Goal: Task Accomplishment & Management: Use online tool/utility

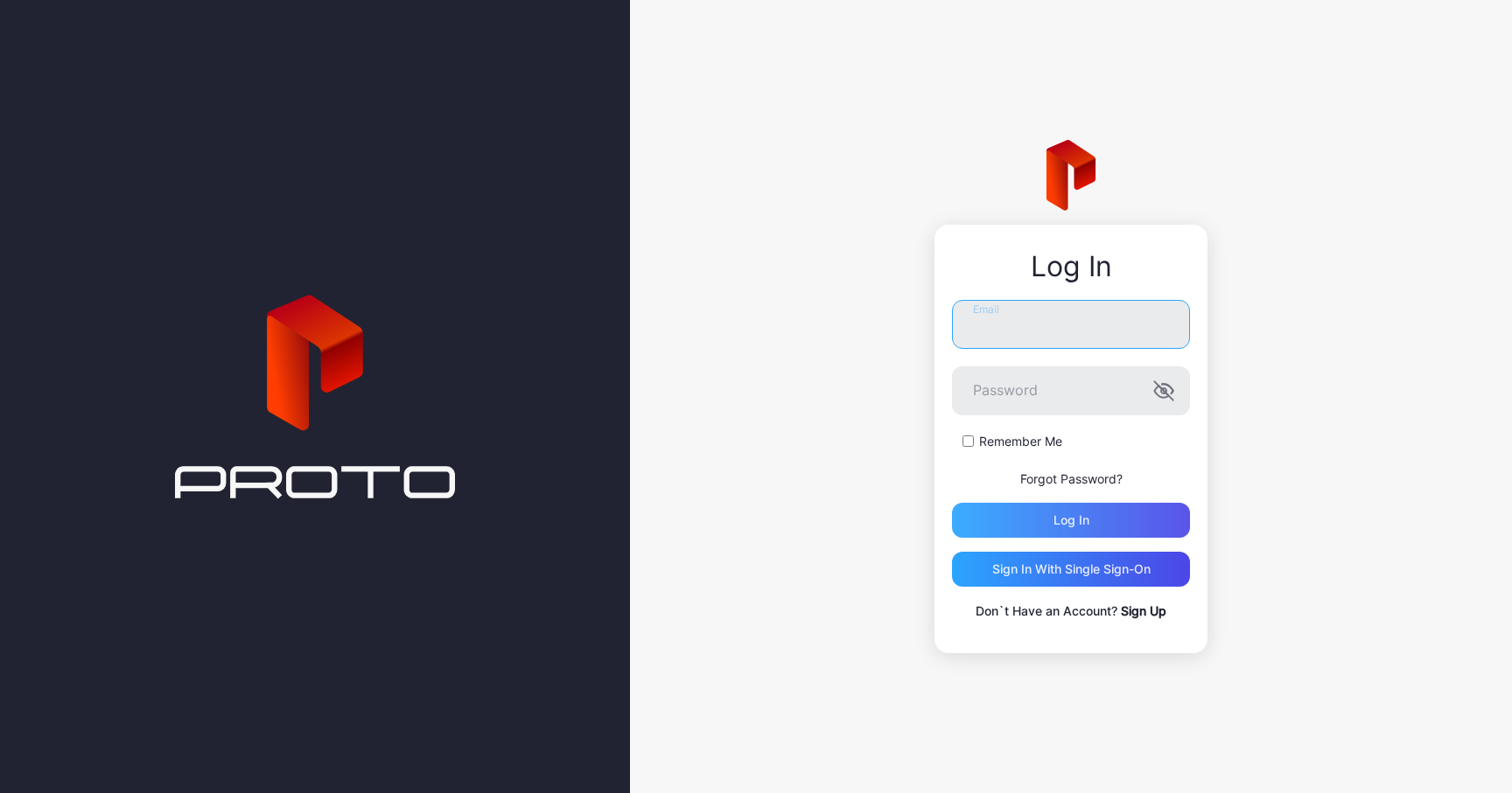
type input "**********"
click at [1057, 516] on div "Log in" at bounding box center [1071, 520] width 36 height 14
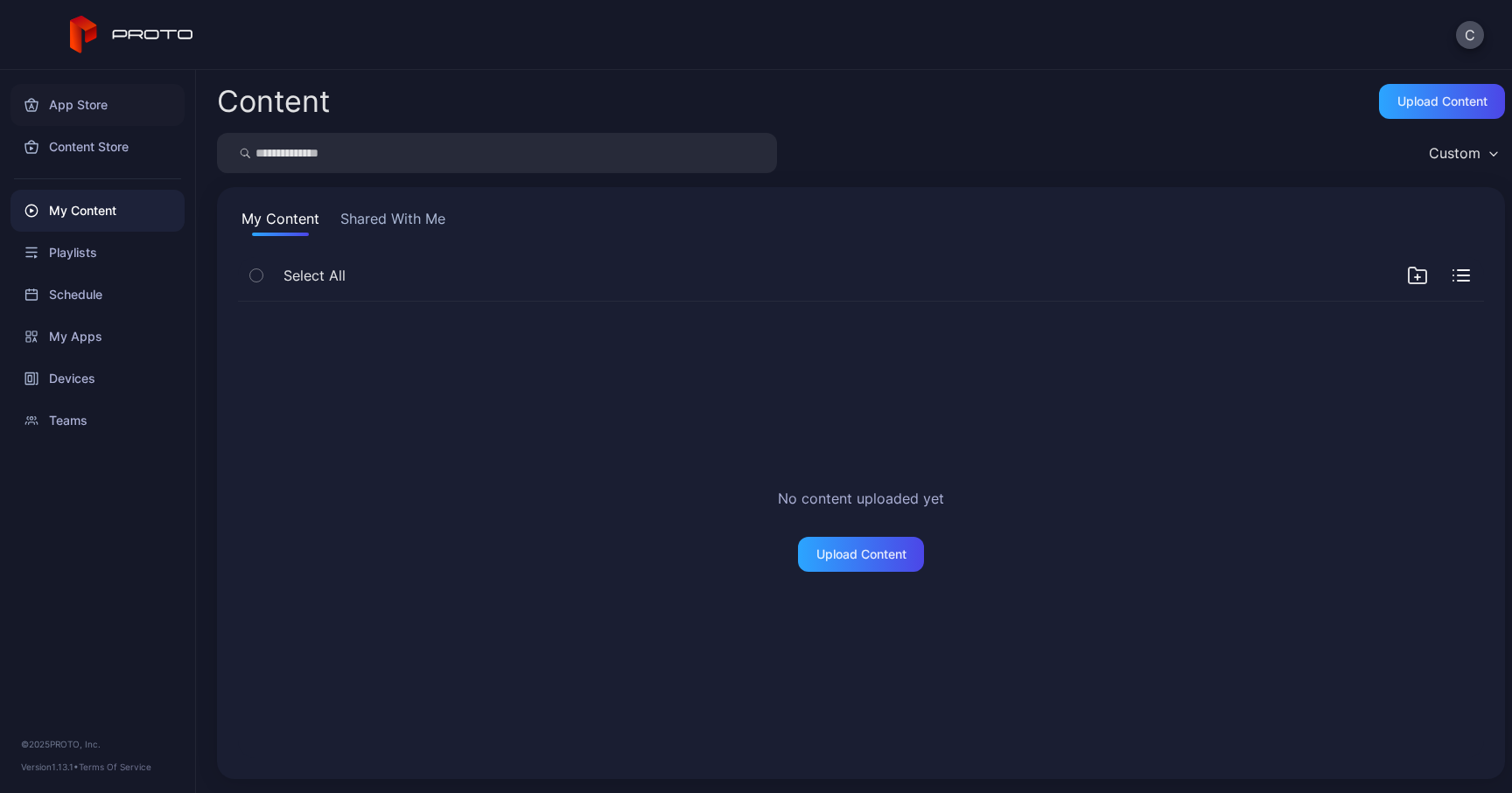
click at [105, 112] on div "App Store" at bounding box center [97, 105] width 174 height 42
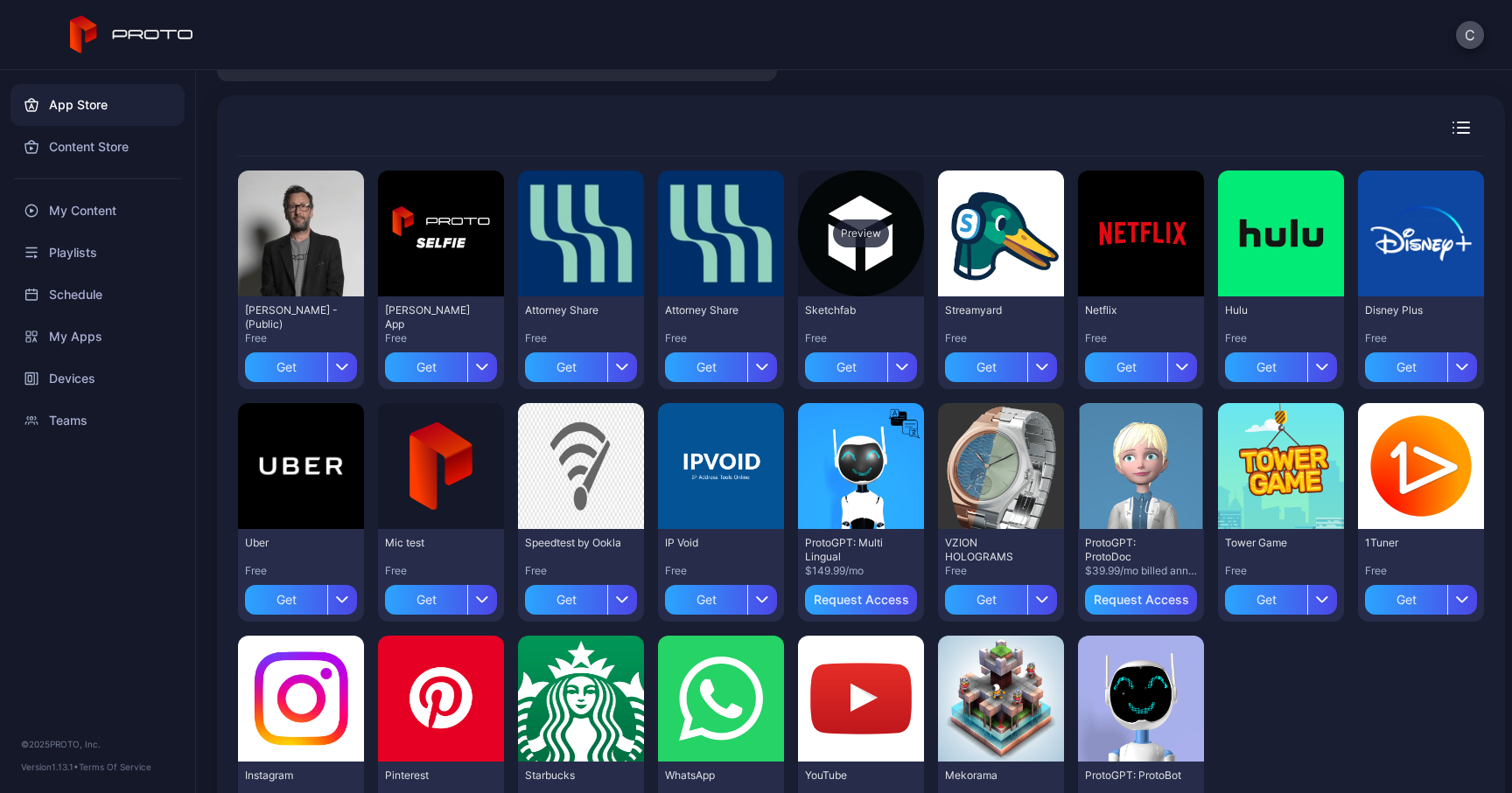
scroll to position [66, 0]
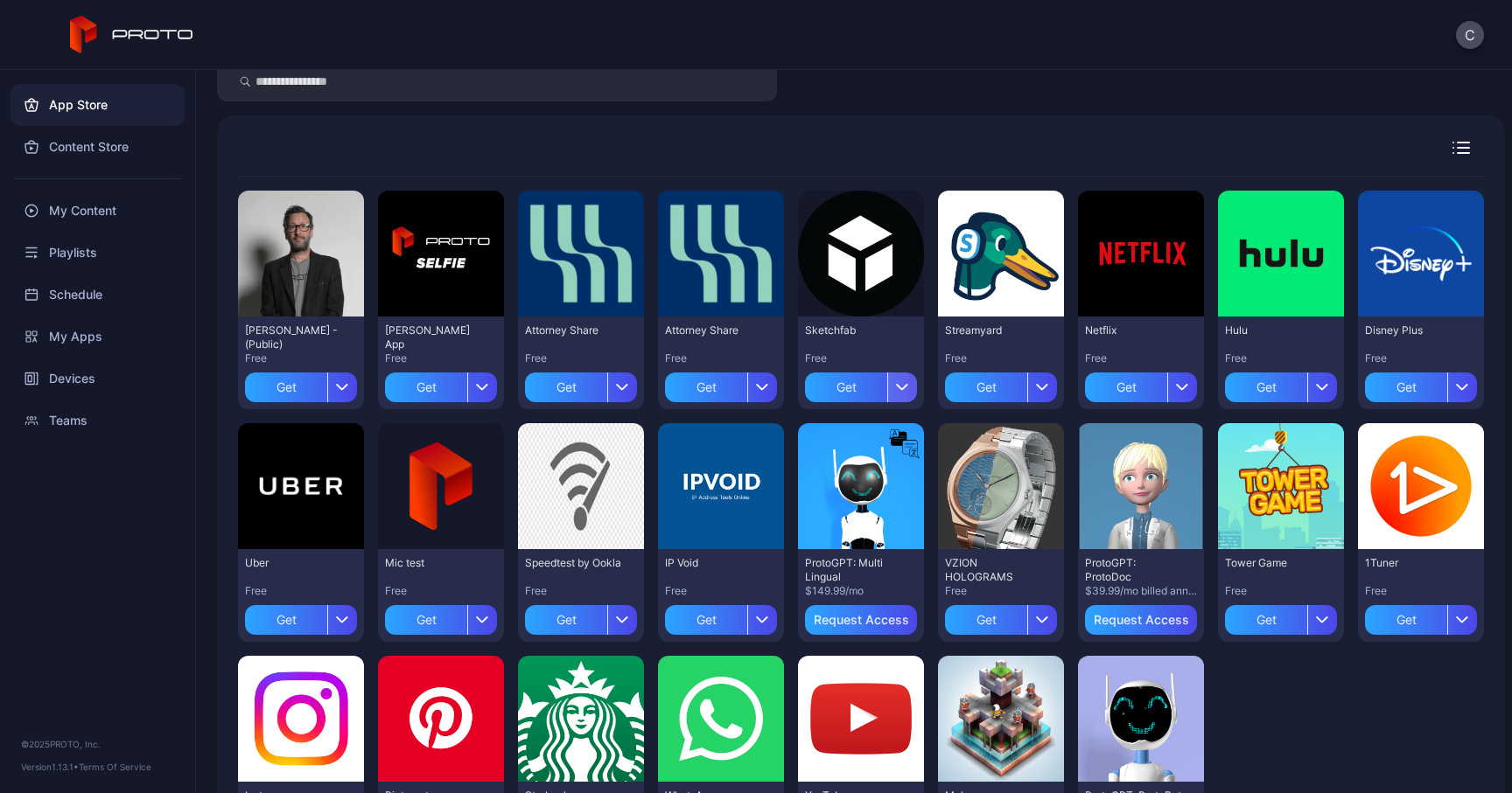
click at [909, 384] on icon "button" at bounding box center [901, 386] width 13 height 7
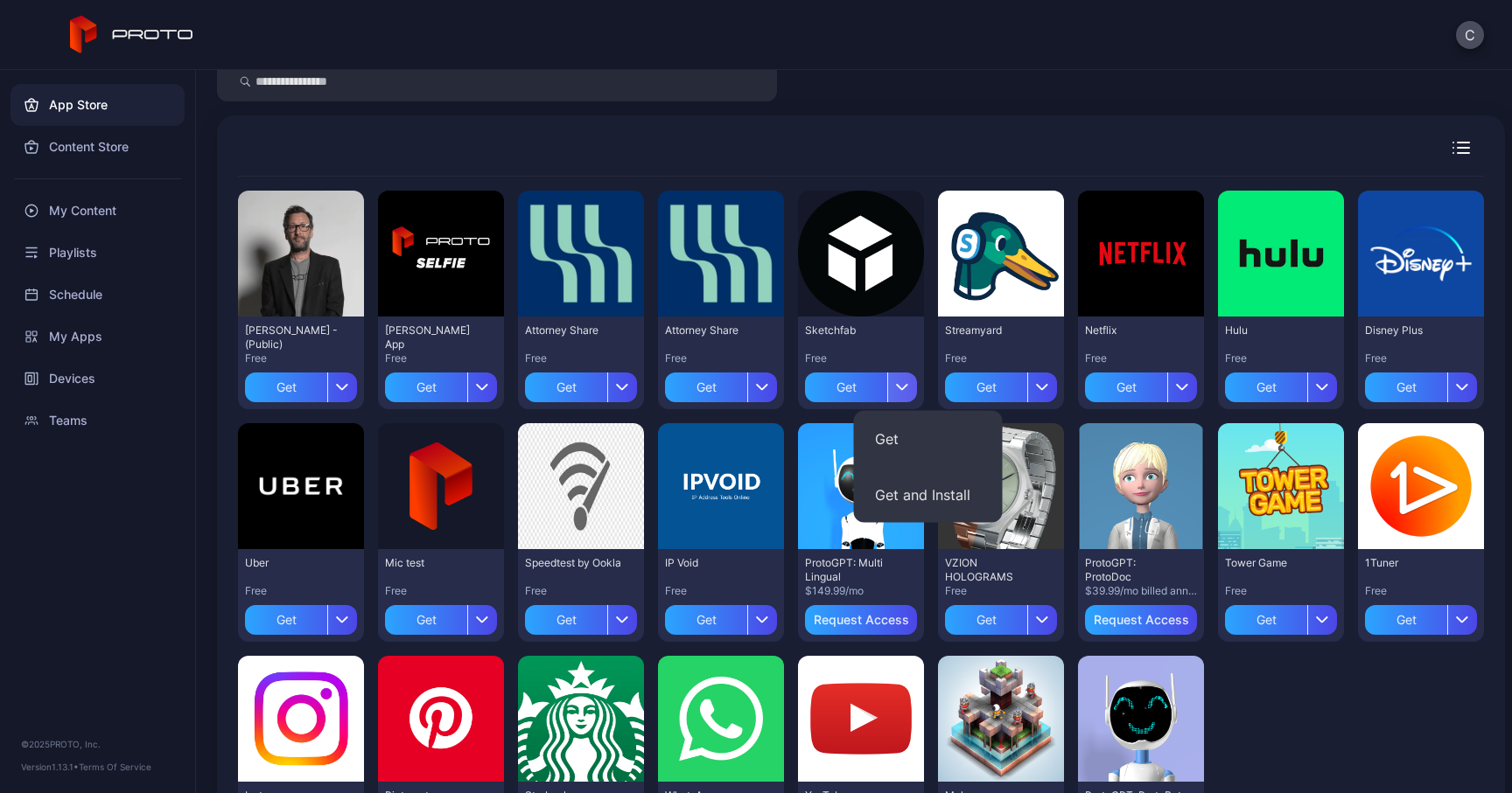
click at [909, 383] on icon "button" at bounding box center [901, 386] width 13 height 7
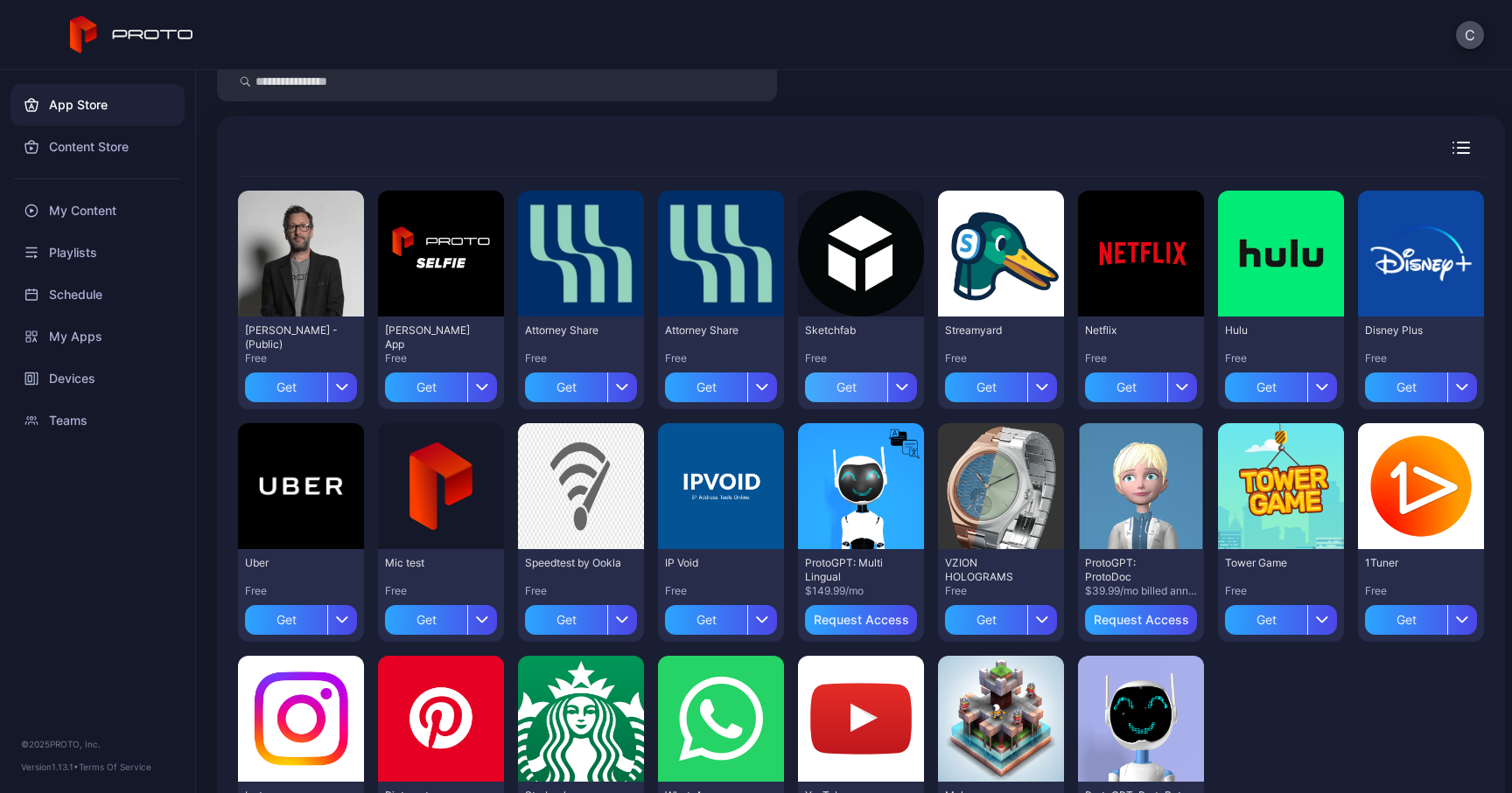
click at [888, 381] on div "Get" at bounding box center [846, 387] width 82 height 30
click at [888, 388] on div "My Apps" at bounding box center [862, 387] width 54 height 14
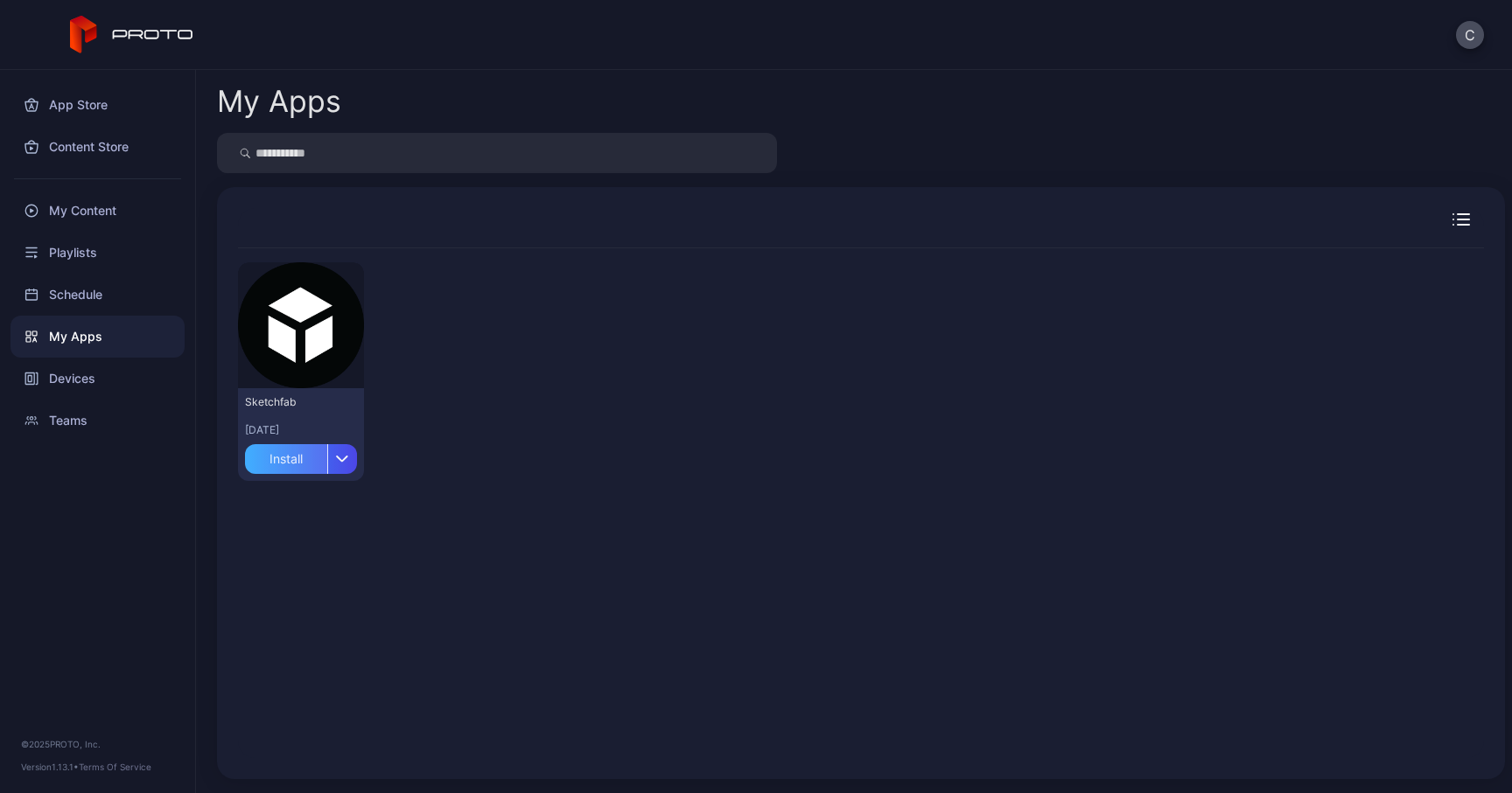
click at [272, 455] on div "Install" at bounding box center [286, 460] width 82 height 30
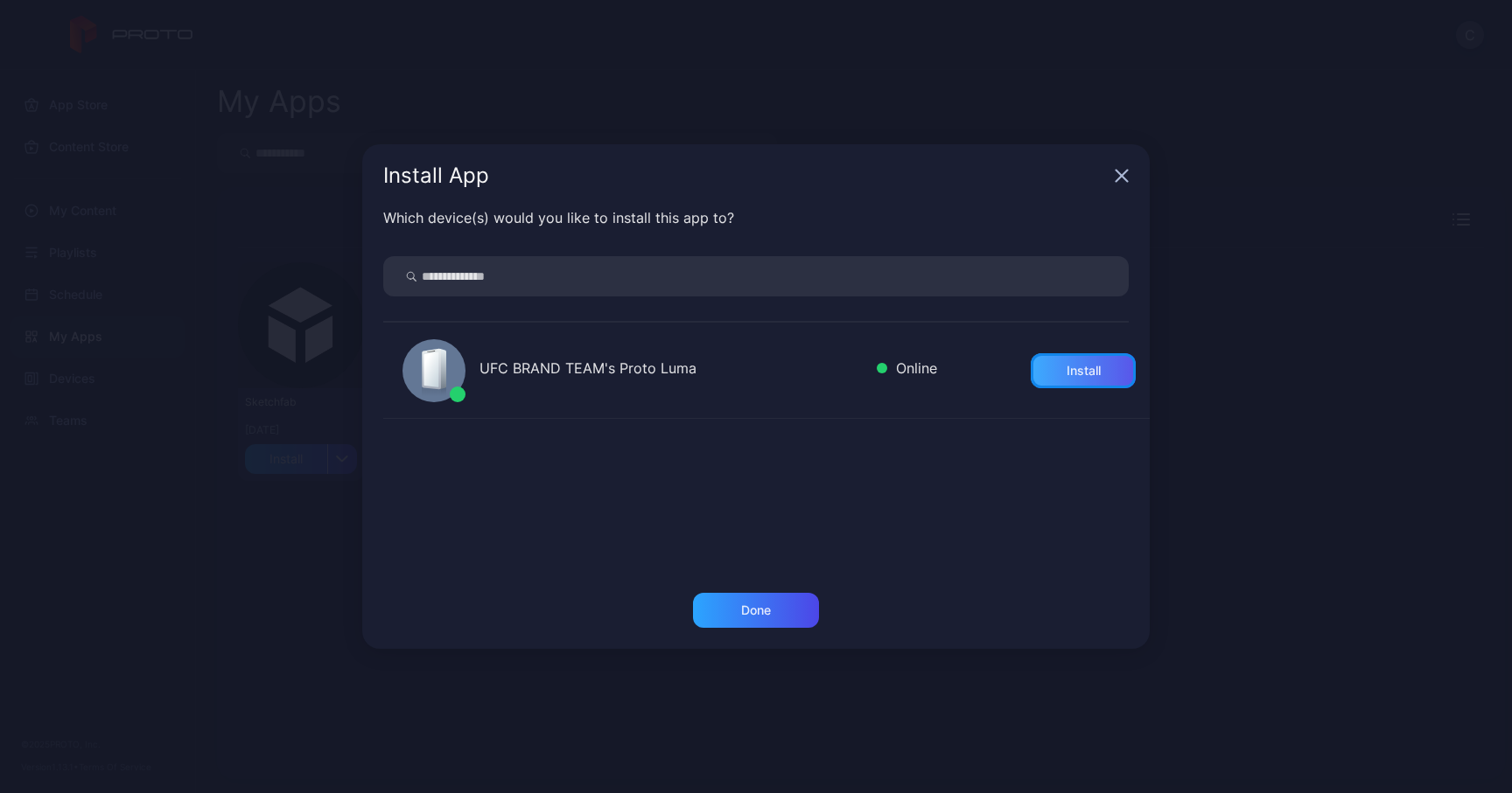
click at [1066, 370] on div "Install" at bounding box center [1083, 371] width 34 height 14
click at [824, 622] on div "Done" at bounding box center [756, 620] width 787 height 56
click at [765, 607] on div "Done" at bounding box center [756, 610] width 30 height 14
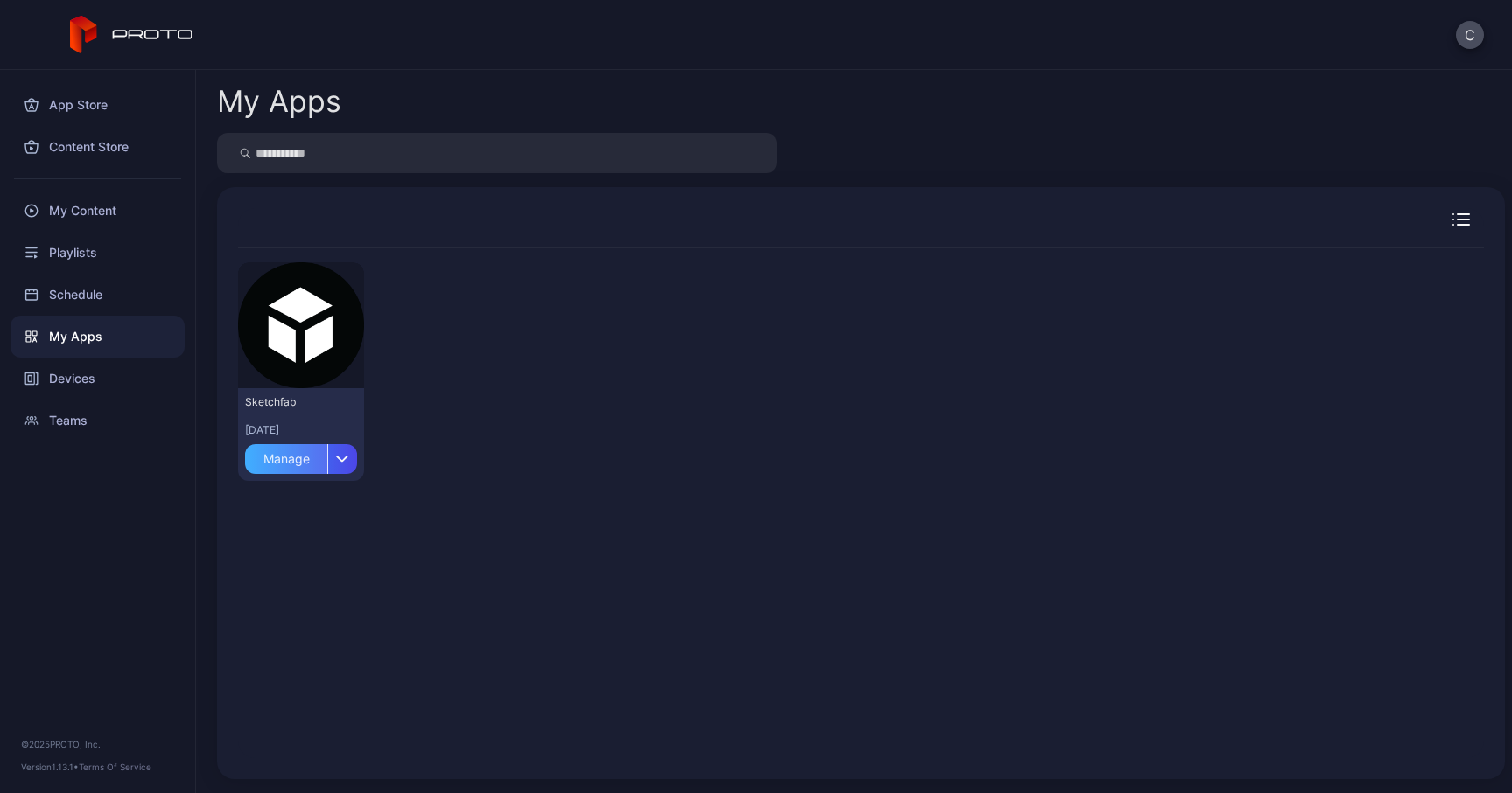
click at [302, 463] on div "Manage" at bounding box center [286, 460] width 82 height 30
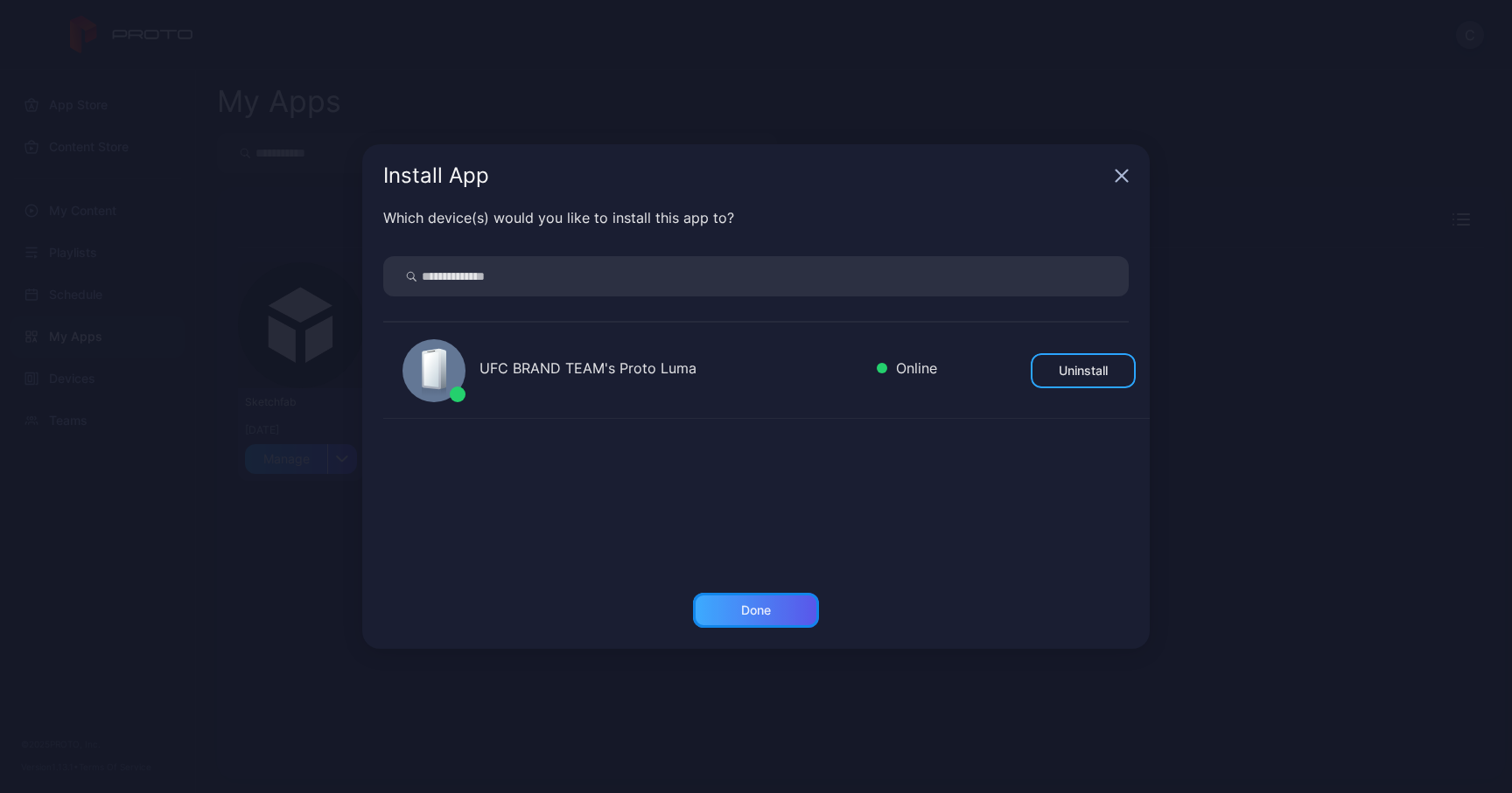
click at [794, 608] on div "Done" at bounding box center [756, 609] width 126 height 35
